Goal: Task Accomplishment & Management: Manage account settings

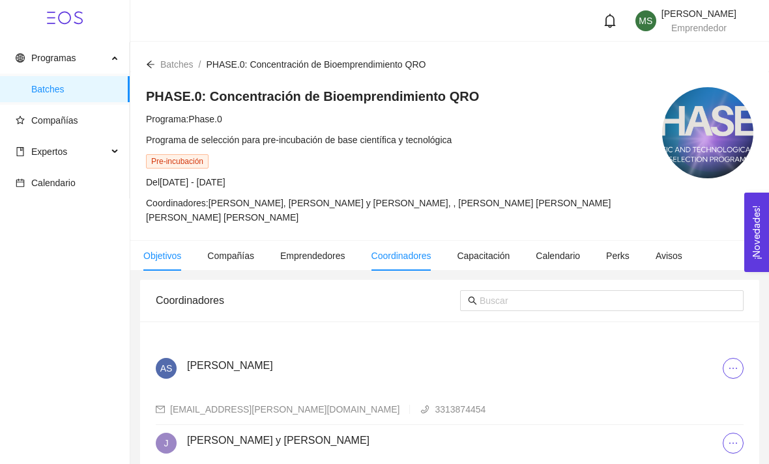
click at [174, 255] on span "Objetivos" at bounding box center [162, 256] width 38 height 10
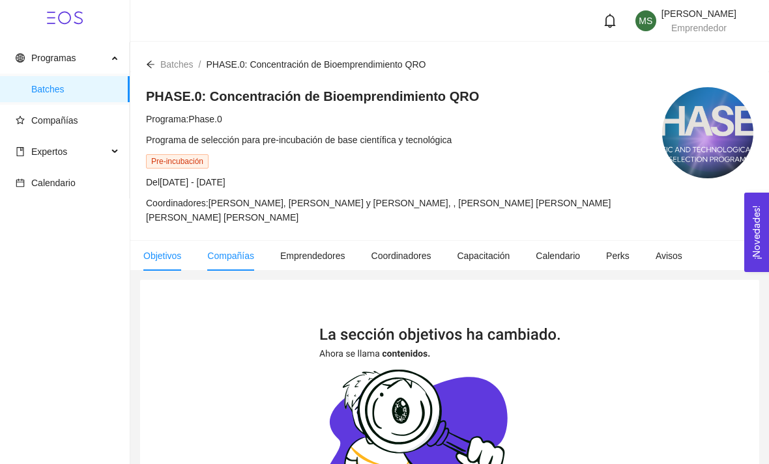
click at [242, 257] on span "Compañías" at bounding box center [230, 256] width 47 height 10
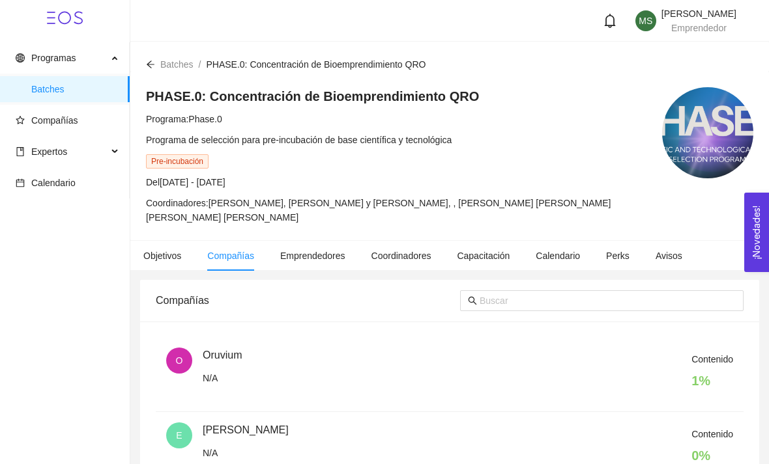
click at [619, 368] on div "Contenido 1 %" at bounding box center [468, 374] width 530 height 44
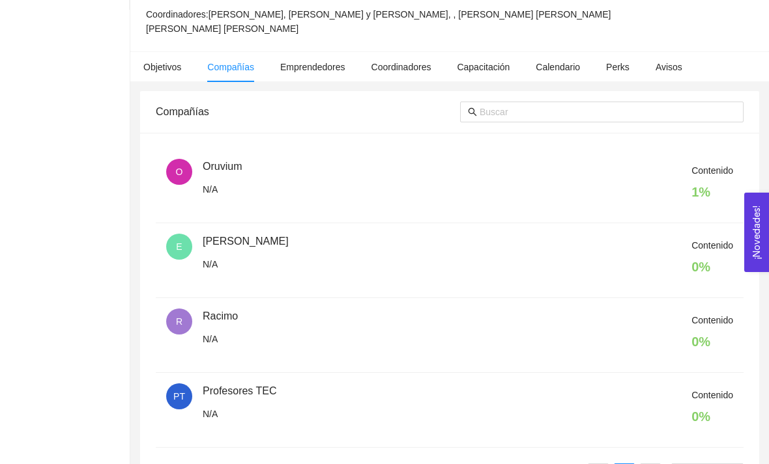
scroll to position [193, 0]
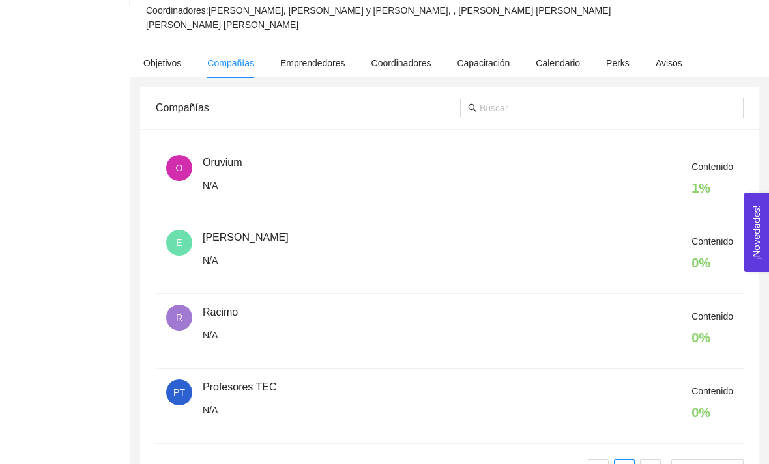
click at [722, 193] on h4 "1 %" at bounding box center [712, 188] width 42 height 18
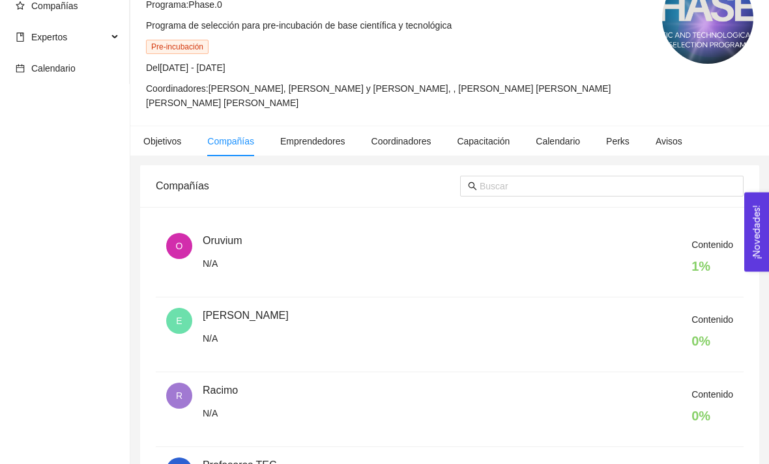
scroll to position [108, 0]
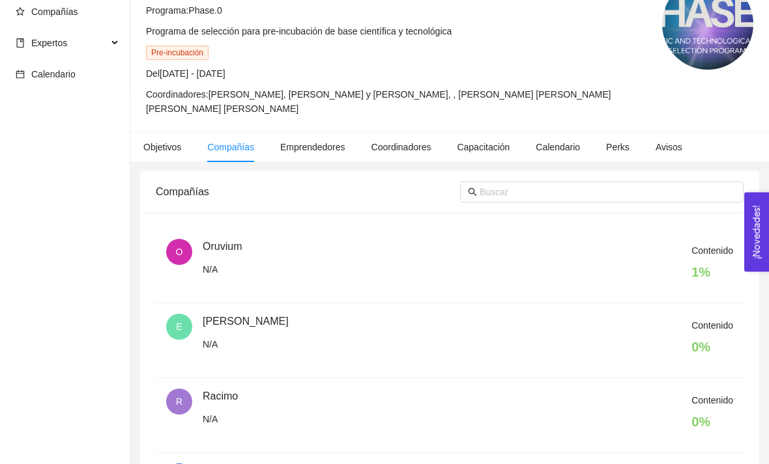
click at [616, 255] on div "Contenido 1 %" at bounding box center [468, 266] width 530 height 44
click at [209, 247] on div "Contenido 1 %" at bounding box center [468, 266] width 530 height 44
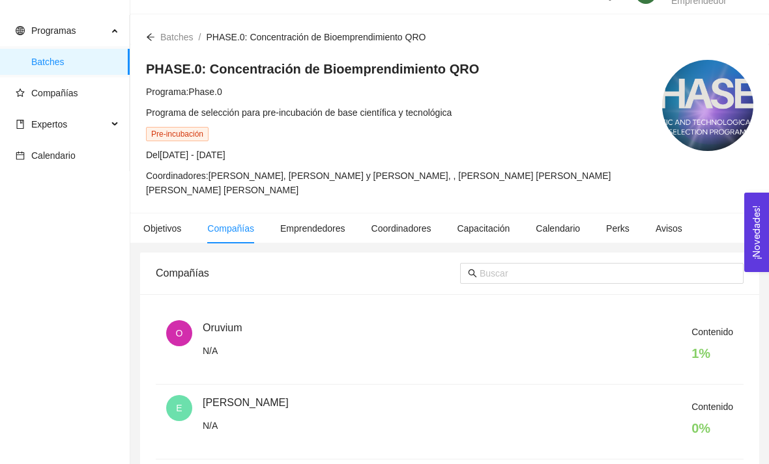
scroll to position [35, 0]
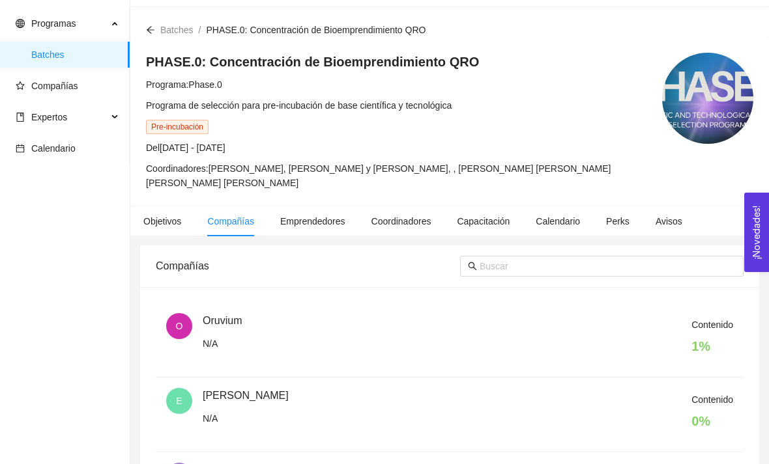
click at [636, 334] on div "Contenido 1 %" at bounding box center [468, 340] width 530 height 44
click at [636, 333] on div "Contenido 1 %" at bounding box center [468, 340] width 530 height 44
click at [655, 334] on div "Contenido 1 %" at bounding box center [468, 340] width 530 height 44
click at [655, 333] on div "Contenido 1 %" at bounding box center [468, 340] width 530 height 44
click at [624, 349] on div "Contenido 1 %" at bounding box center [468, 340] width 530 height 44
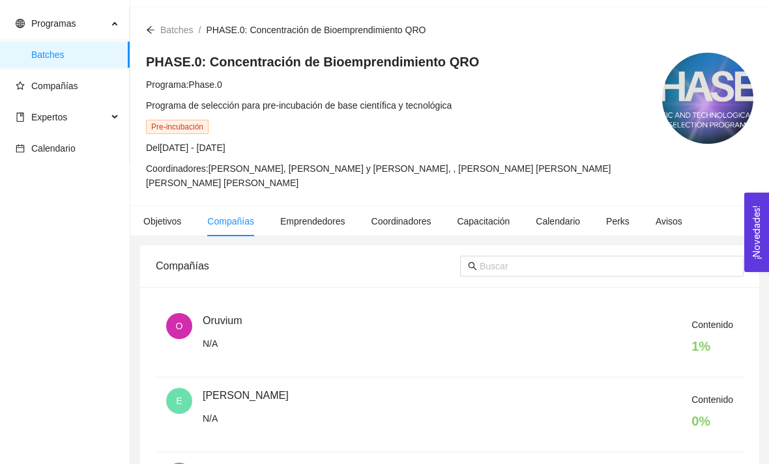
click at [631, 341] on div "Contenido 1 %" at bounding box center [468, 340] width 530 height 44
click at [74, 106] on span "Expertos" at bounding box center [62, 117] width 92 height 26
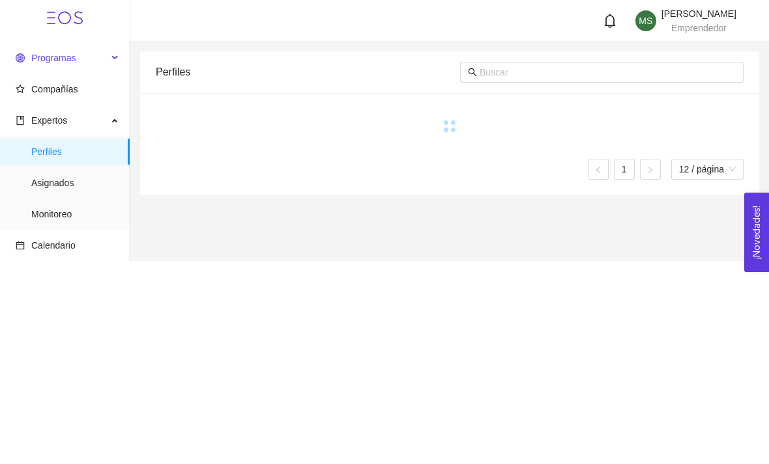
click at [58, 45] on span "Programas" at bounding box center [62, 58] width 92 height 26
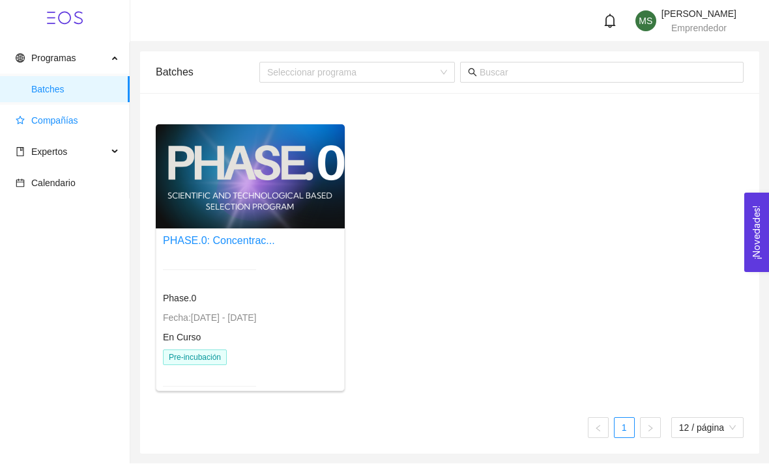
click at [59, 133] on span "Compañías" at bounding box center [68, 120] width 104 height 26
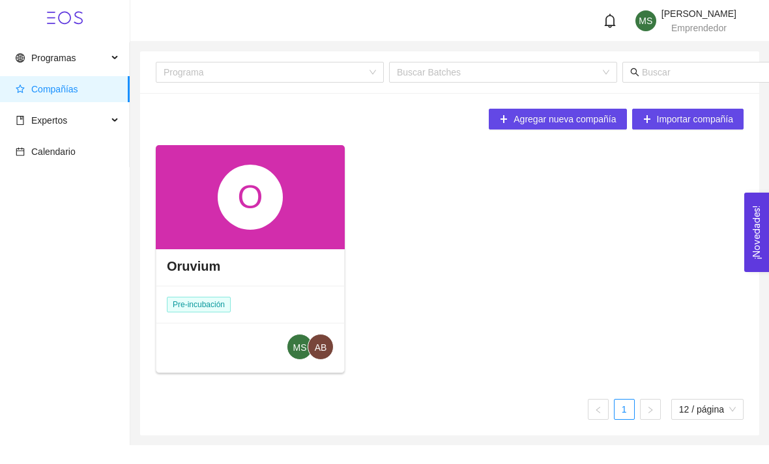
click at [200, 206] on div "O" at bounding box center [250, 197] width 189 height 104
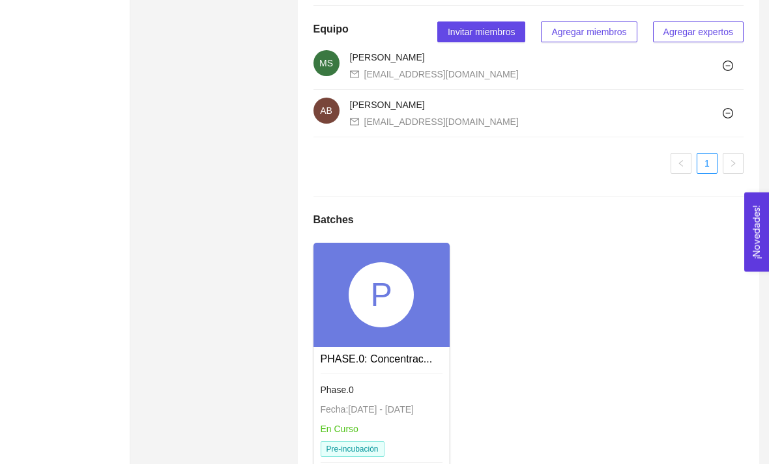
scroll to position [872, 0]
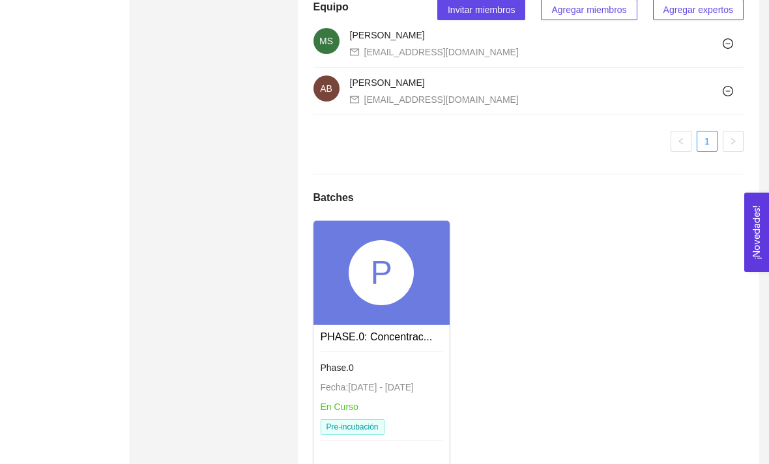
click at [425, 395] on div "Fecha: [DATE] - [DATE]" at bounding box center [381, 387] width 122 height 14
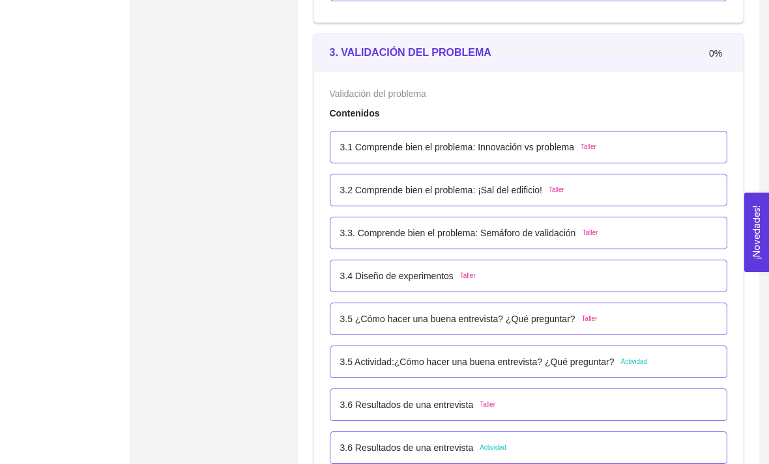
scroll to position [1232, 0]
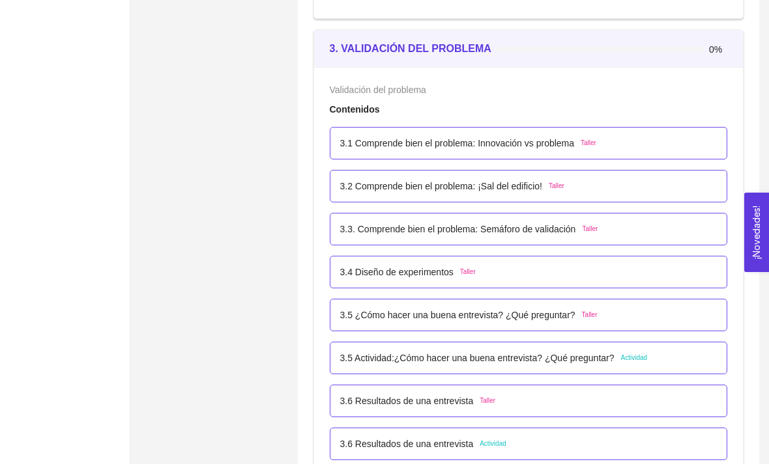
click at [650, 347] on div "3.5 Actividad:¿Cómo hacer una buena entrevista? ¿Qué preguntar? Actividad" at bounding box center [529, 358] width 398 height 33
click at [668, 150] on div "3.1 Comprende bien el problema: Innovación vs problema Taller" at bounding box center [528, 143] width 377 height 14
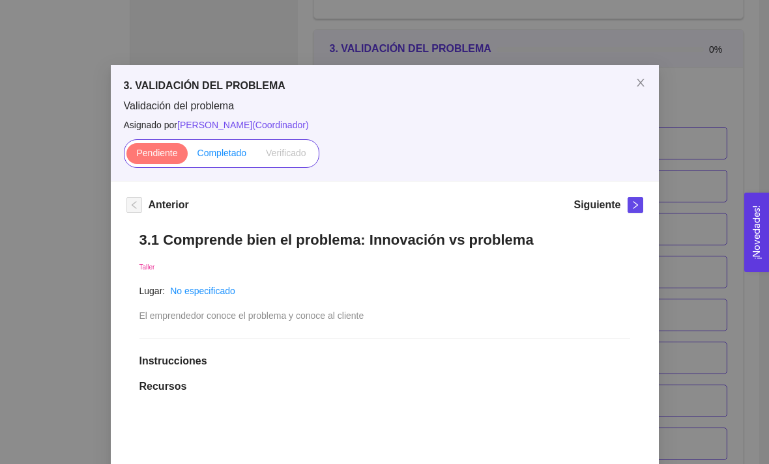
click at [234, 160] on label "Completado" at bounding box center [222, 153] width 69 height 21
click at [188, 156] on input "Completado" at bounding box center [188, 156] width 0 height 0
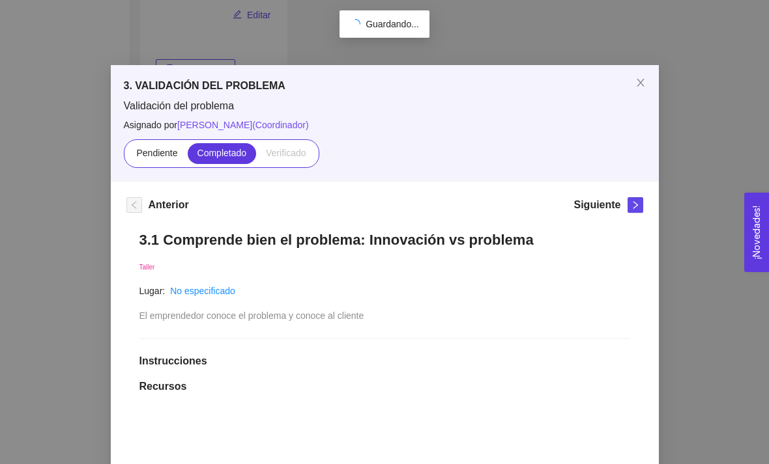
scroll to position [190, 0]
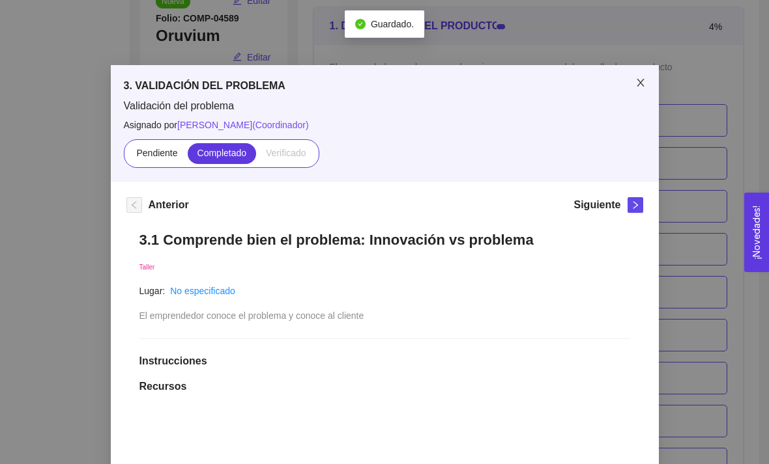
click at [633, 90] on span "Close" at bounding box center [640, 83] width 36 height 36
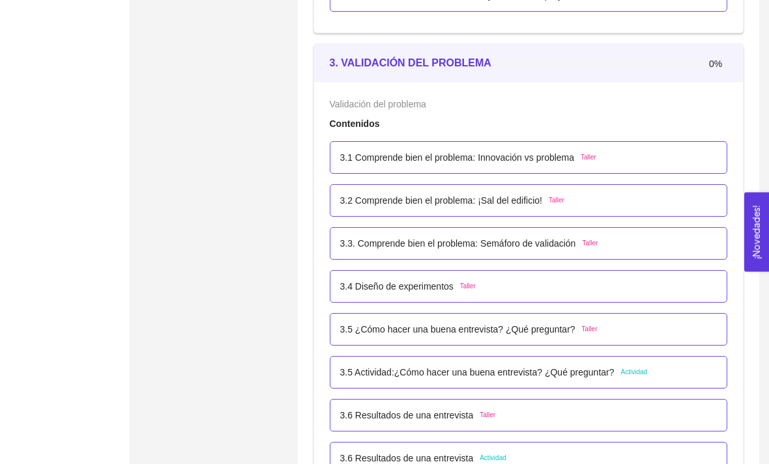
scroll to position [1219, 0]
click at [626, 240] on div "3.3. Comprende bien el problema: Semáforo de validación Taller" at bounding box center [528, 242] width 377 height 14
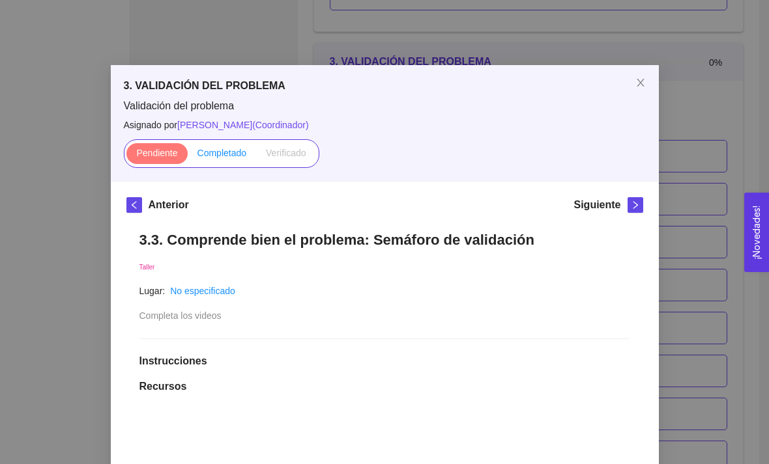
click at [212, 163] on label "Completado" at bounding box center [222, 153] width 69 height 21
click at [188, 156] on input "Completado" at bounding box center [188, 156] width 0 height 0
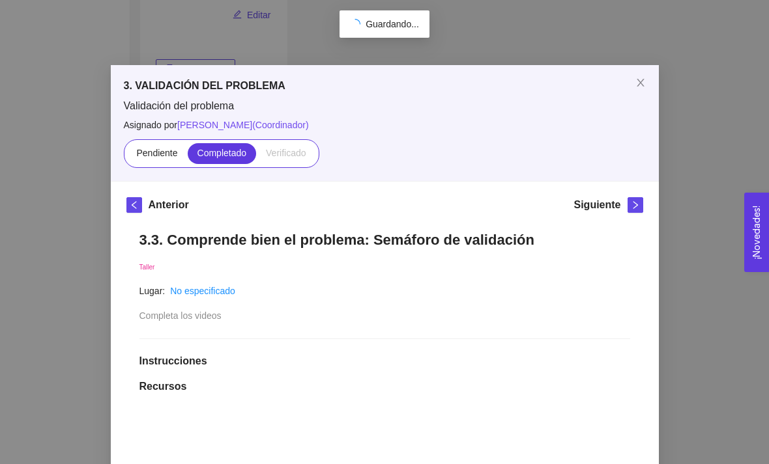
scroll to position [190, 0]
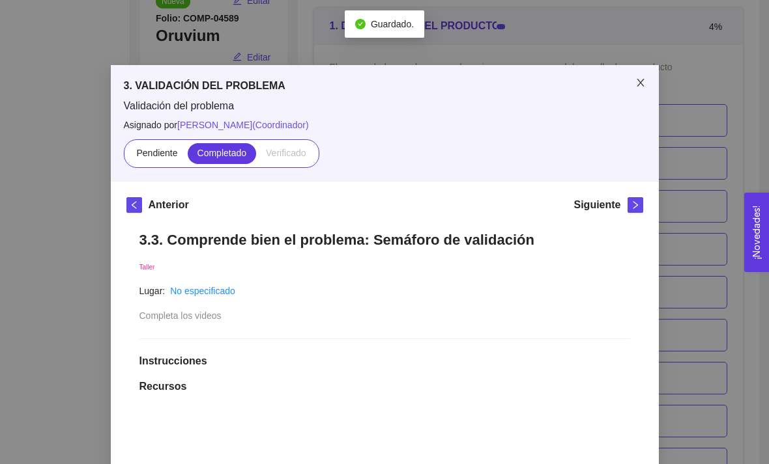
click at [636, 76] on span "Close" at bounding box center [640, 83] width 36 height 36
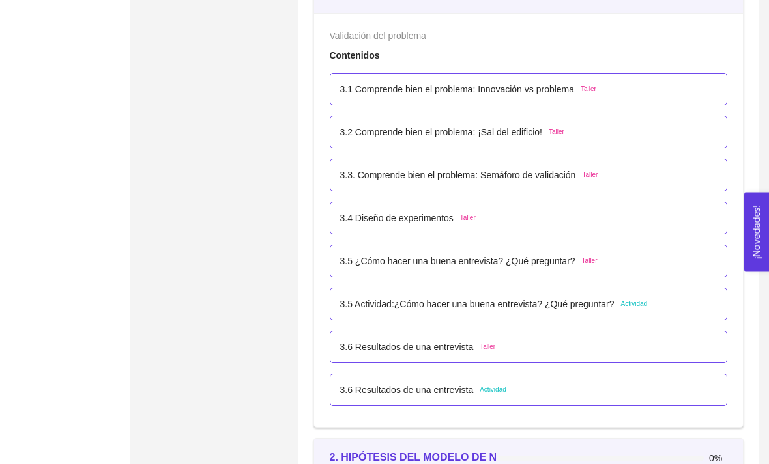
scroll to position [1286, 0]
click at [647, 264] on div "3.5 ¿Cómo hacer una buena entrevista? ¿Qué preguntar? Taller" at bounding box center [528, 261] width 377 height 14
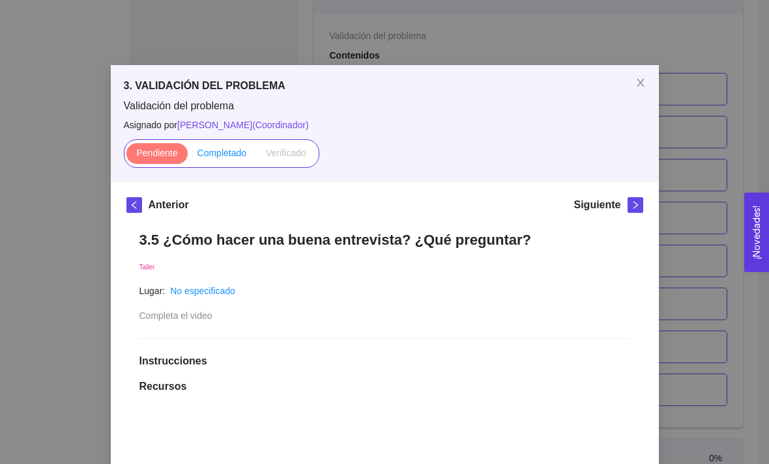
click at [221, 151] on span "Completado" at bounding box center [222, 153] width 50 height 10
click at [188, 156] on input "Completado" at bounding box center [188, 156] width 0 height 0
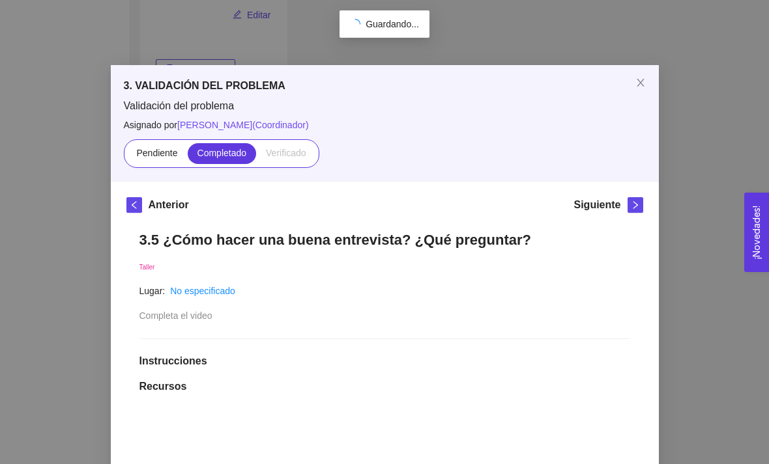
scroll to position [190, 0]
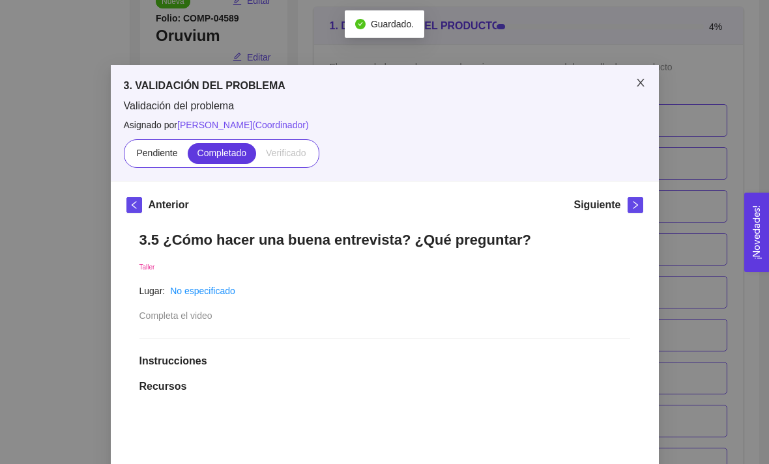
click at [640, 79] on icon "close" at bounding box center [640, 83] width 10 height 10
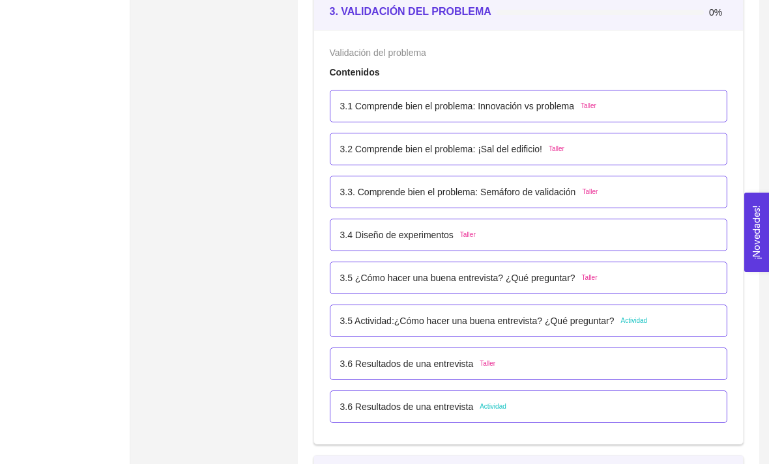
scroll to position [1268, 0]
click at [599, 323] on p "3.5 Actividad:¿Cómo hacer una buena entrevista? ¿Qué preguntar?" at bounding box center [477, 322] width 274 height 14
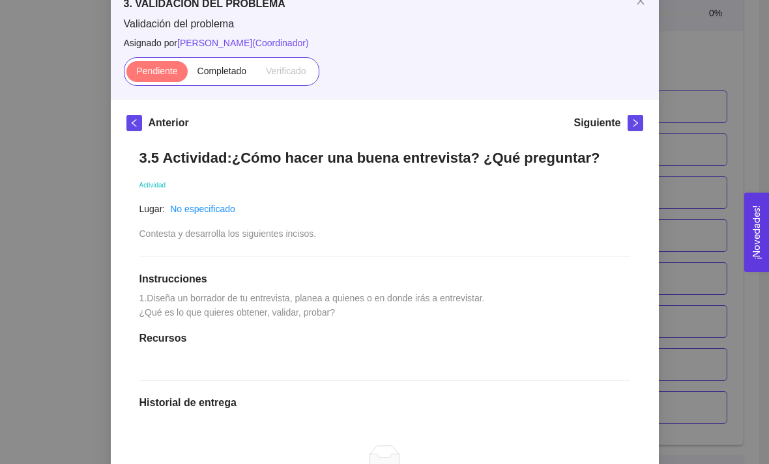
scroll to position [70, 0]
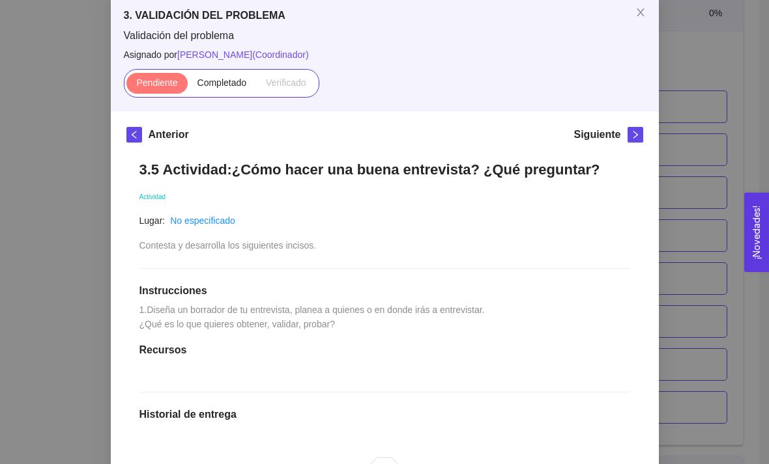
click at [708, 212] on div "3. VALIDACIÓN DEL PROBLEMA Validación del problema Asignado por [PERSON_NAME] (…" at bounding box center [384, 232] width 769 height 464
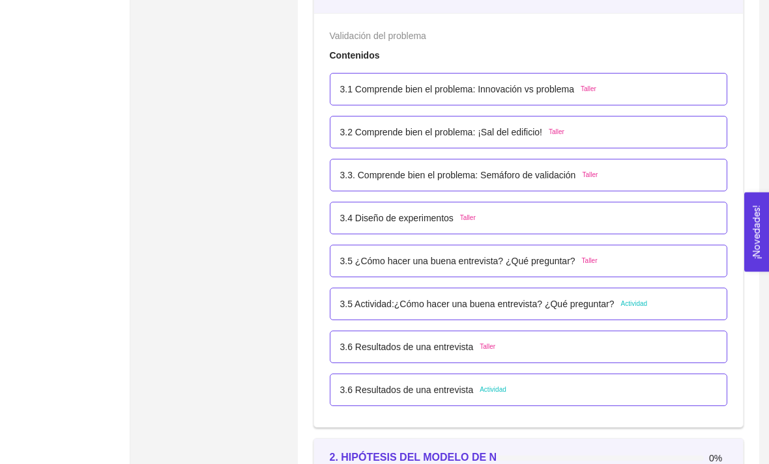
scroll to position [1286, 0]
click at [631, 299] on span "Actividad" at bounding box center [634, 303] width 27 height 10
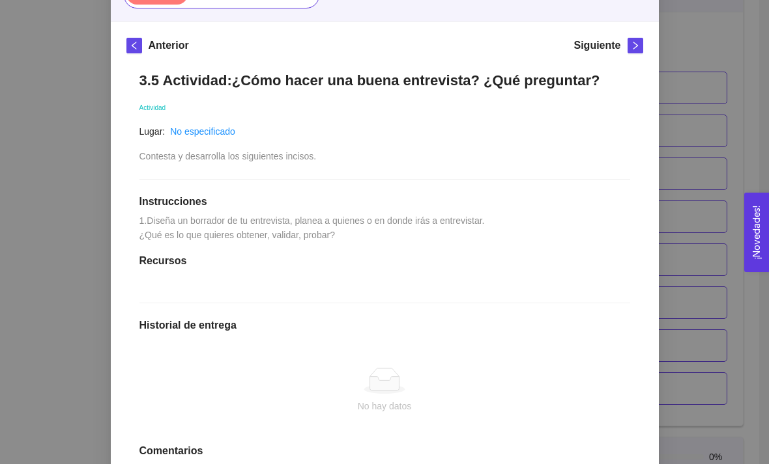
scroll to position [220, 0]
